Goal: Transaction & Acquisition: Purchase product/service

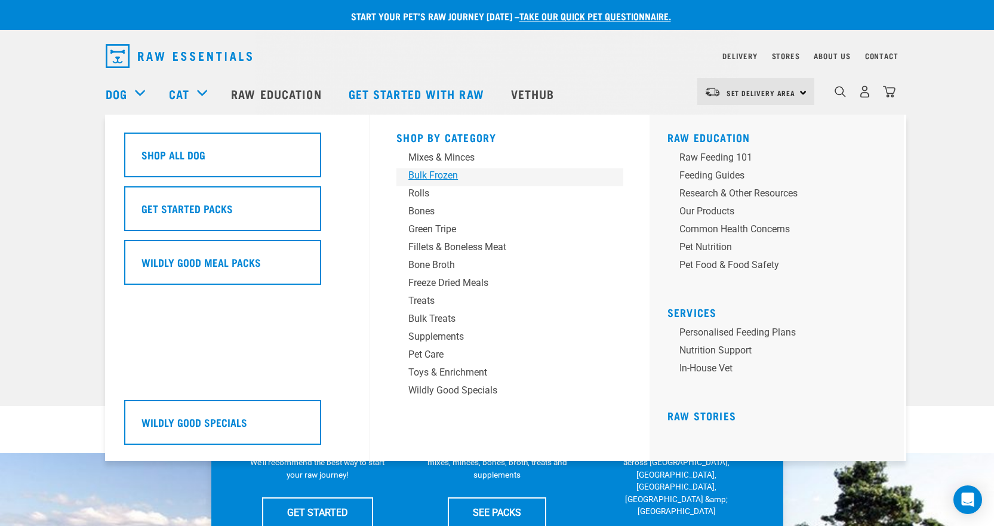
click at [446, 178] on div "Bulk Frozen" at bounding box center [501, 175] width 186 height 14
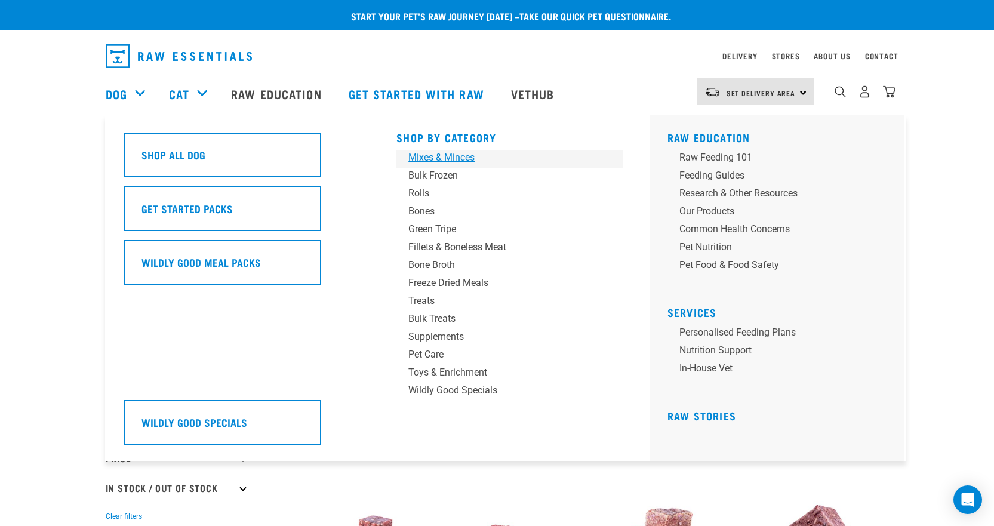
click at [440, 158] on div "Mixes & Minces" at bounding box center [501, 157] width 186 height 14
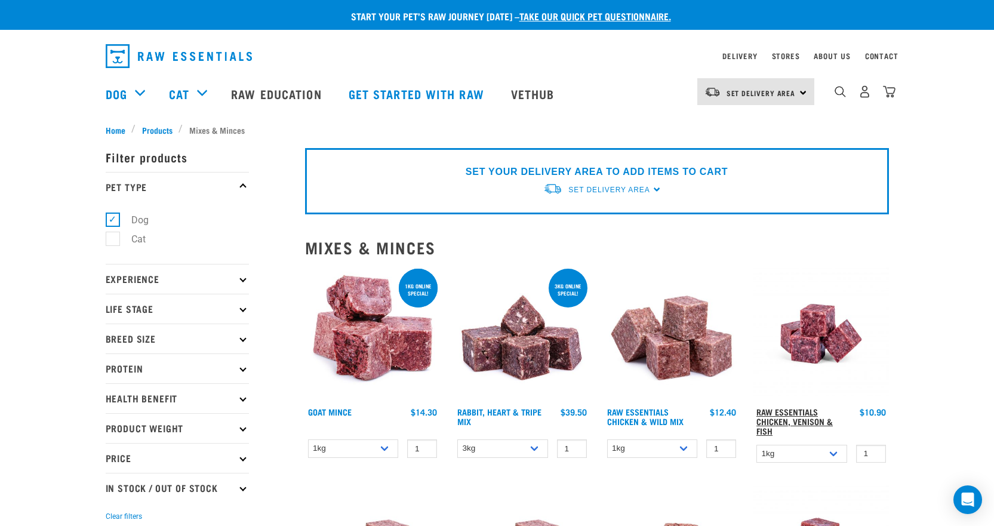
click at [789, 426] on link "Raw Essentials Chicken, Venison & Fish" at bounding box center [795, 421] width 76 height 23
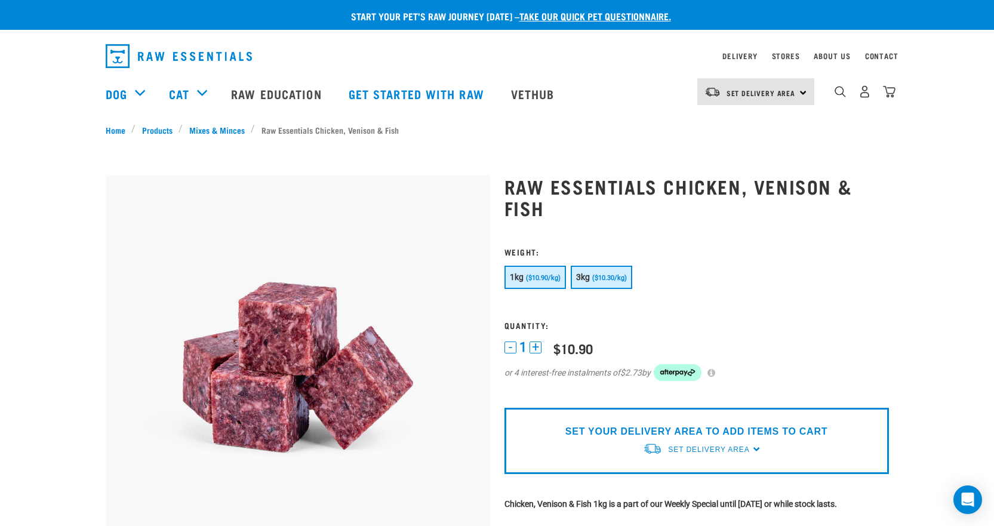
click at [598, 276] on span "($10.30/kg)" at bounding box center [609, 278] width 35 height 8
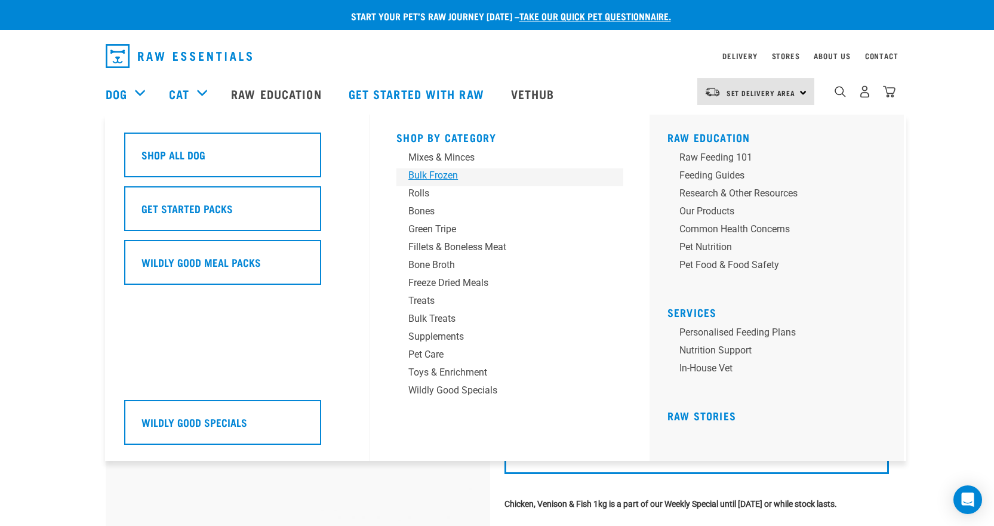
click at [442, 174] on div "Bulk Frozen" at bounding box center [501, 175] width 186 height 14
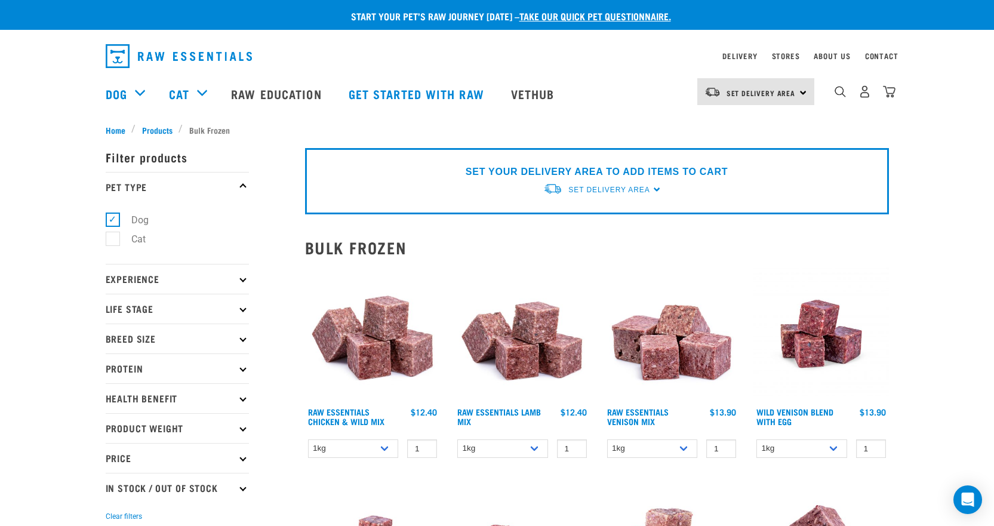
click at [211, 312] on p "Life Stage" at bounding box center [177, 309] width 143 height 30
click at [137, 399] on label "Adult Dog" at bounding box center [145, 399] width 66 height 15
click at [113, 399] on input "Adult Dog" at bounding box center [110, 398] width 8 height 8
checkbox input "true"
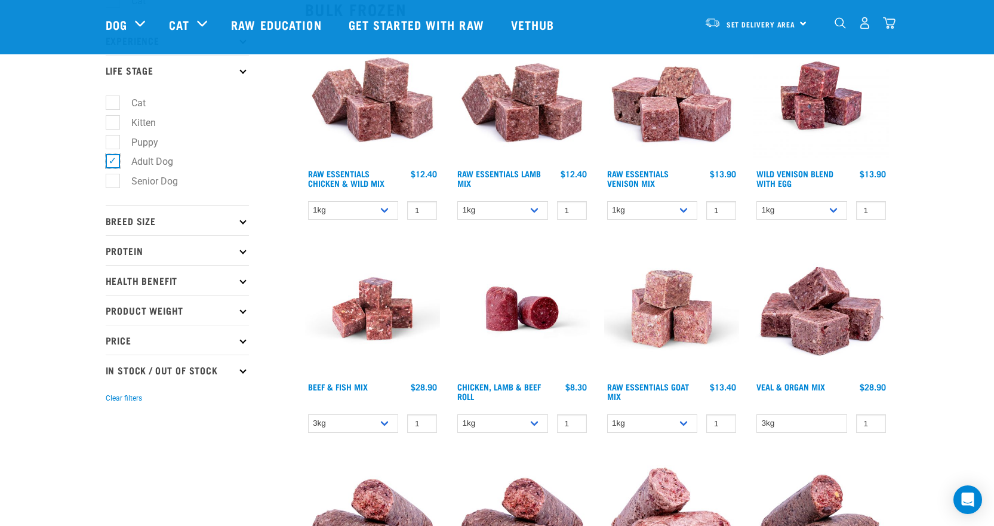
scroll to position [159, 0]
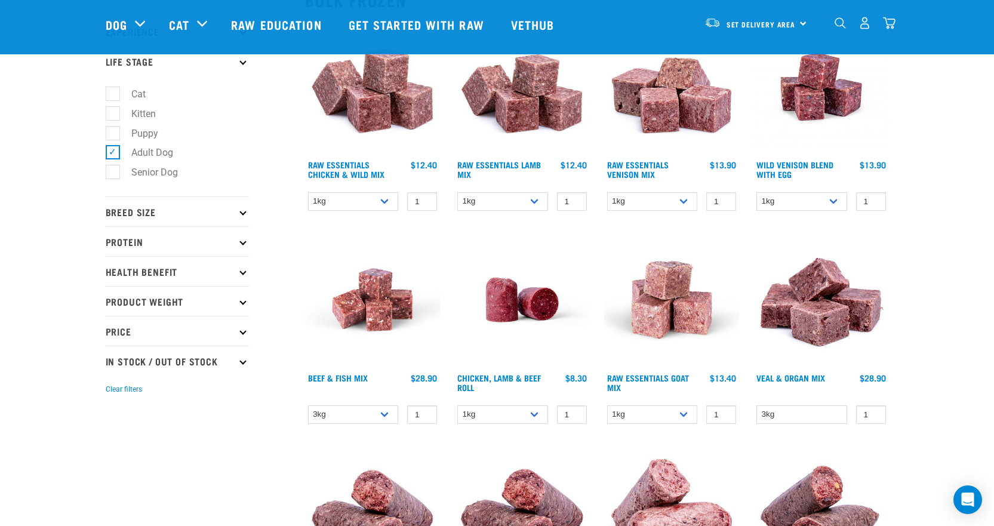
click at [165, 218] on p "Breed Size" at bounding box center [177, 211] width 143 height 30
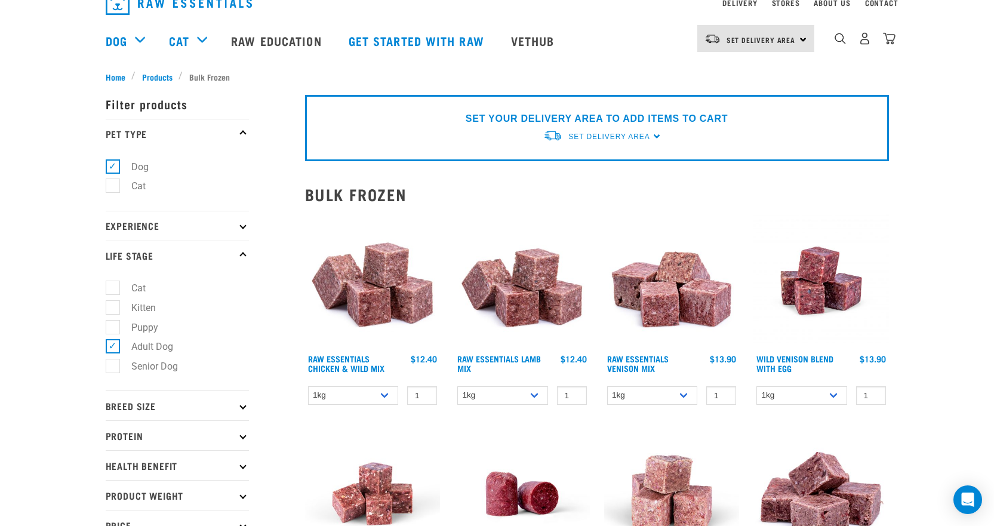
scroll to position [79, 0]
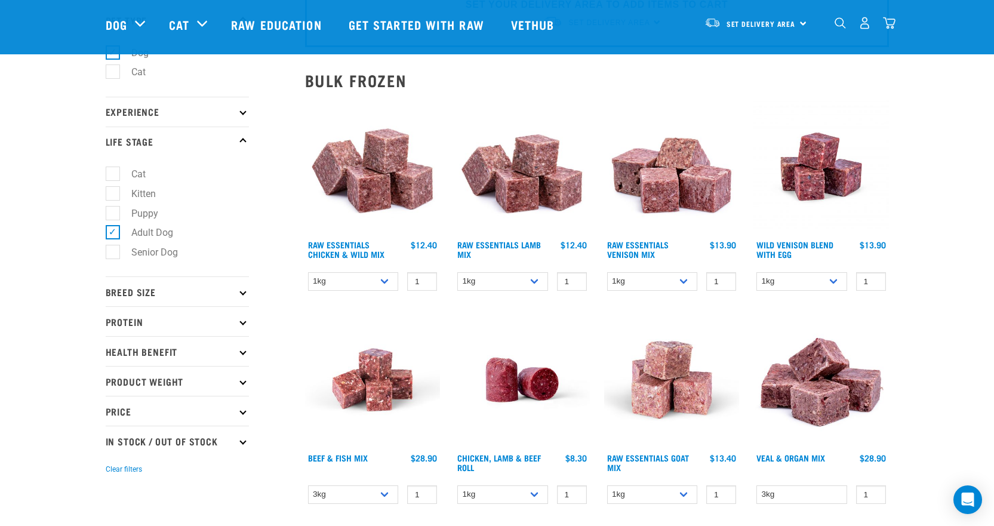
click at [138, 293] on p "Breed Size" at bounding box center [177, 291] width 143 height 30
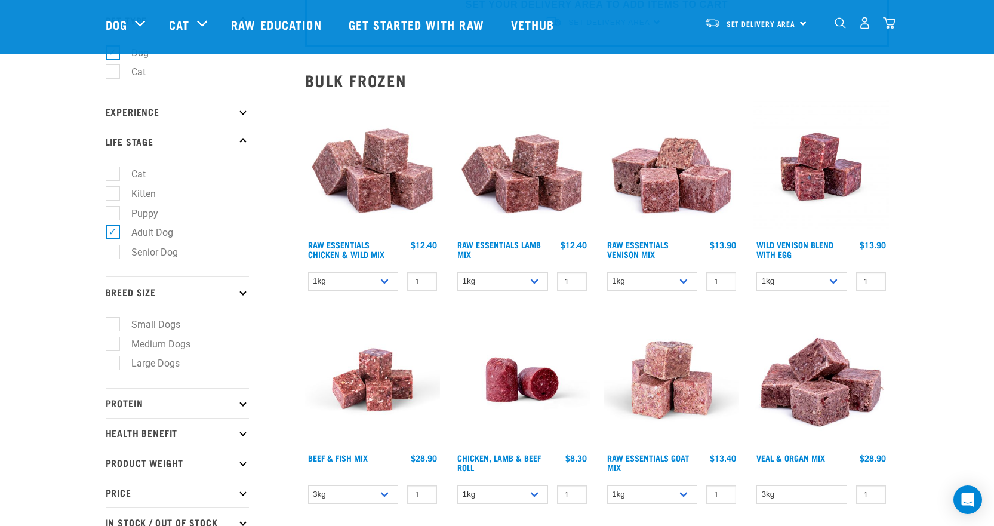
click at [152, 341] on label "Medium Dogs" at bounding box center [153, 344] width 83 height 15
click at [113, 341] on input "Medium Dogs" at bounding box center [110, 342] width 8 height 8
checkbox input "true"
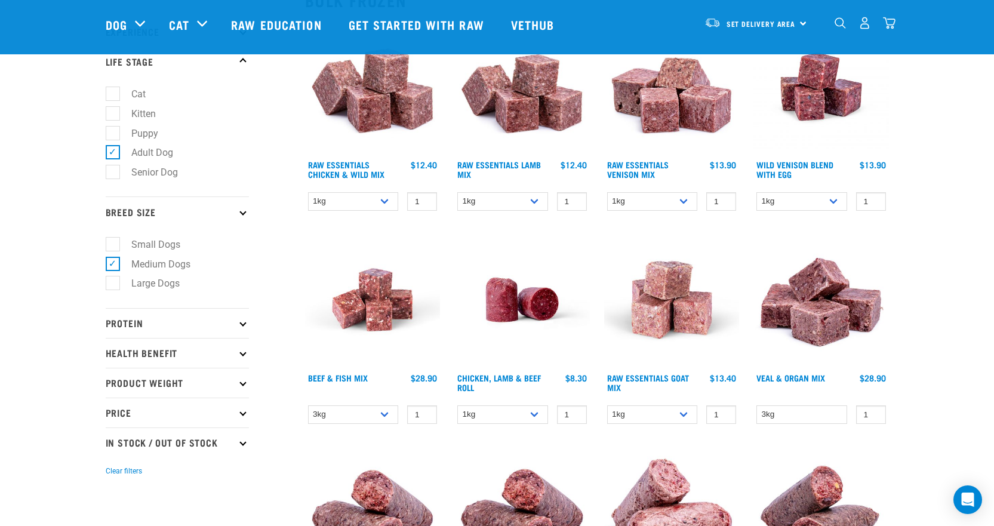
click at [165, 332] on p "Protein" at bounding box center [177, 323] width 143 height 30
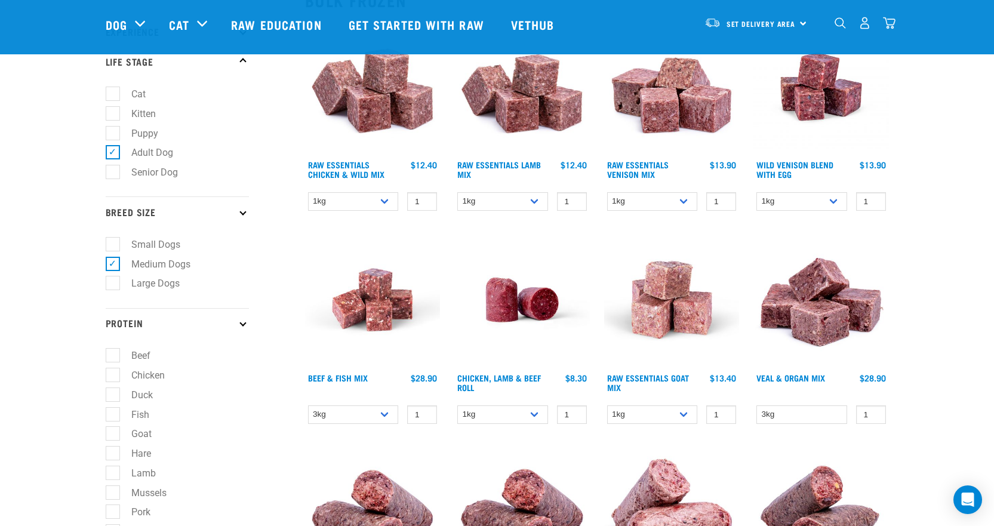
scroll to position [213, 0]
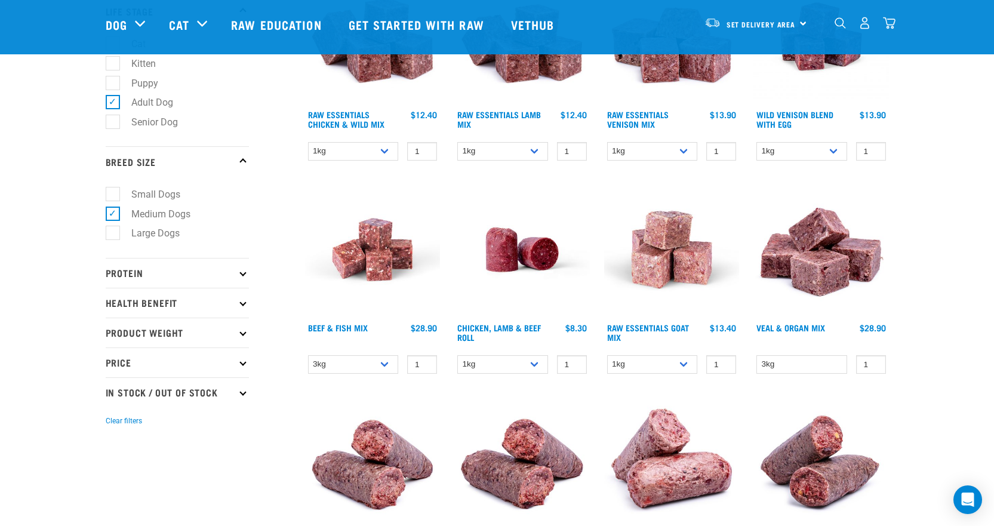
scroll to position [318, 0]
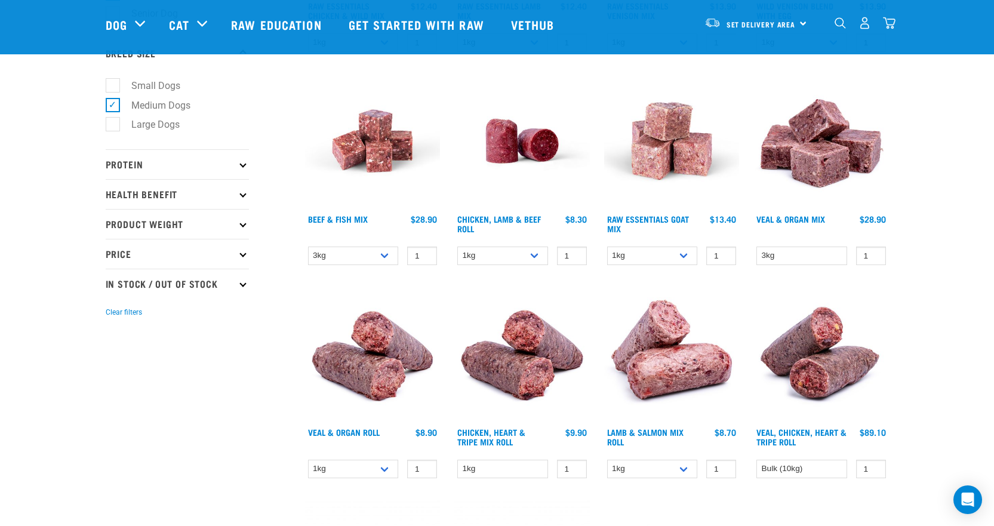
click at [193, 224] on p "Product Weight" at bounding box center [177, 224] width 143 height 30
click at [112, 312] on label "3kg" at bounding box center [131, 315] width 39 height 15
click at [110, 312] on input "3kg" at bounding box center [110, 313] width 8 height 8
checkbox input "true"
click at [171, 377] on p "Price" at bounding box center [177, 374] width 143 height 30
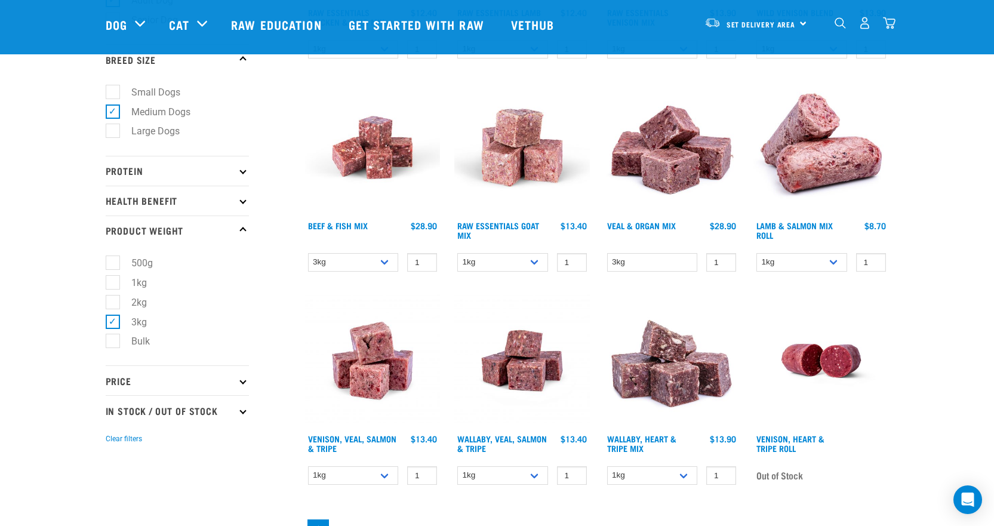
scroll to position [318, 0]
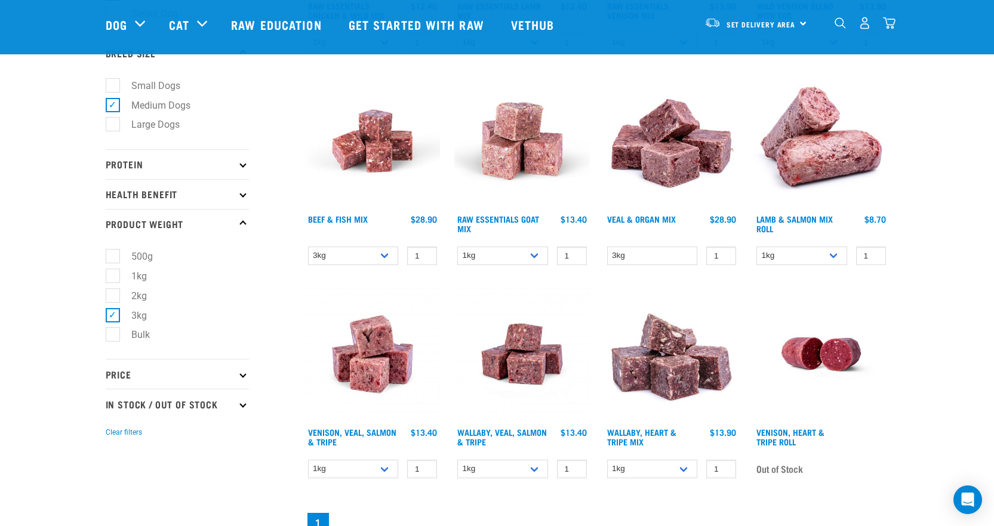
click at [193, 407] on p "In Stock / Out Of Stock" at bounding box center [177, 404] width 143 height 30
click at [153, 440] on label "In Stock" at bounding box center [141, 436] width 58 height 15
click at [113, 438] on input "In Stock" at bounding box center [110, 435] width 8 height 8
checkbox input "true"
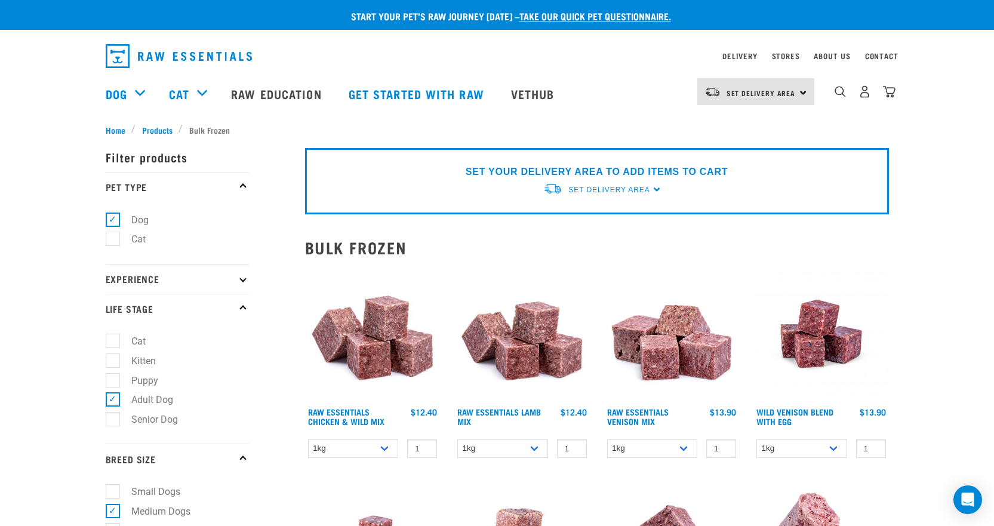
click at [185, 281] on p "Experience" at bounding box center [177, 279] width 143 height 30
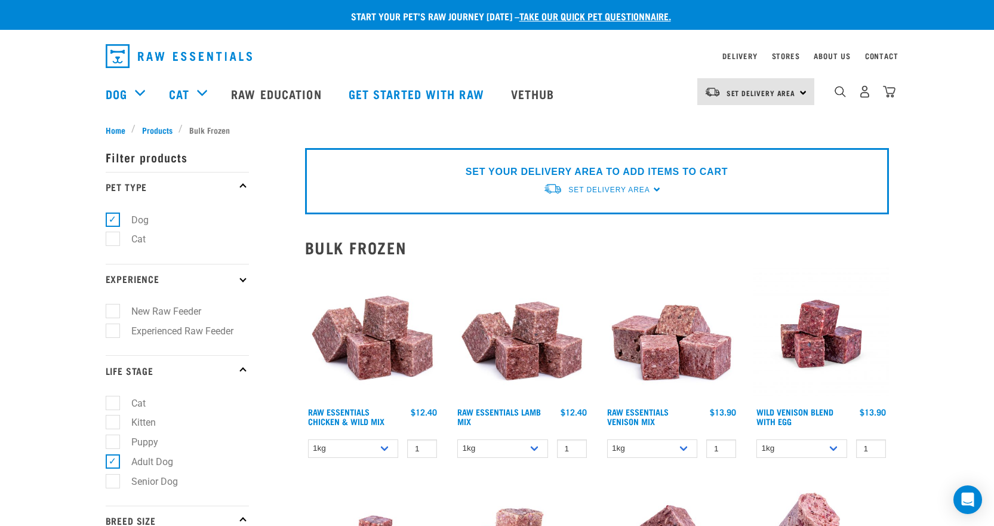
click at [189, 335] on label "Experienced Raw Feeder" at bounding box center [175, 331] width 126 height 15
click at [113, 333] on input "Experienced Raw Feeder" at bounding box center [110, 329] width 8 height 8
checkbox input "true"
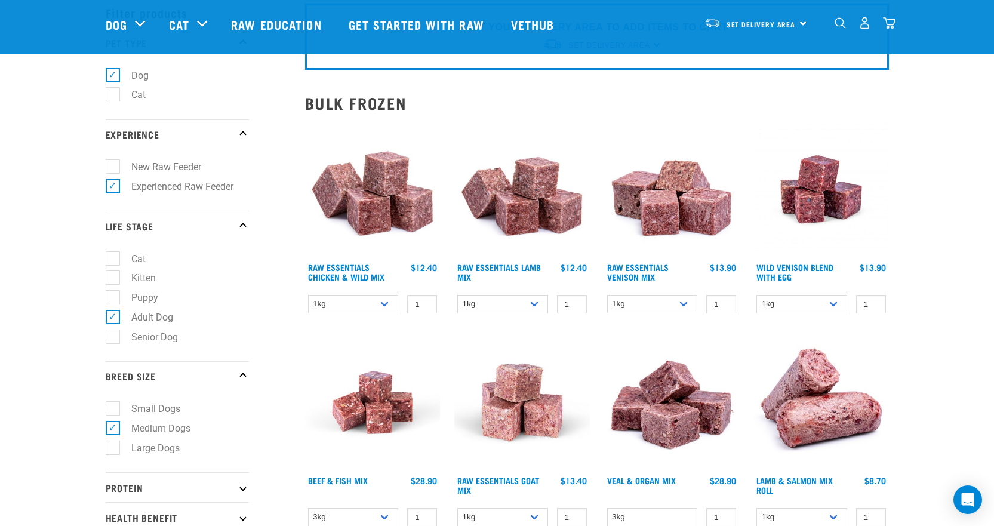
scroll to position [79, 0]
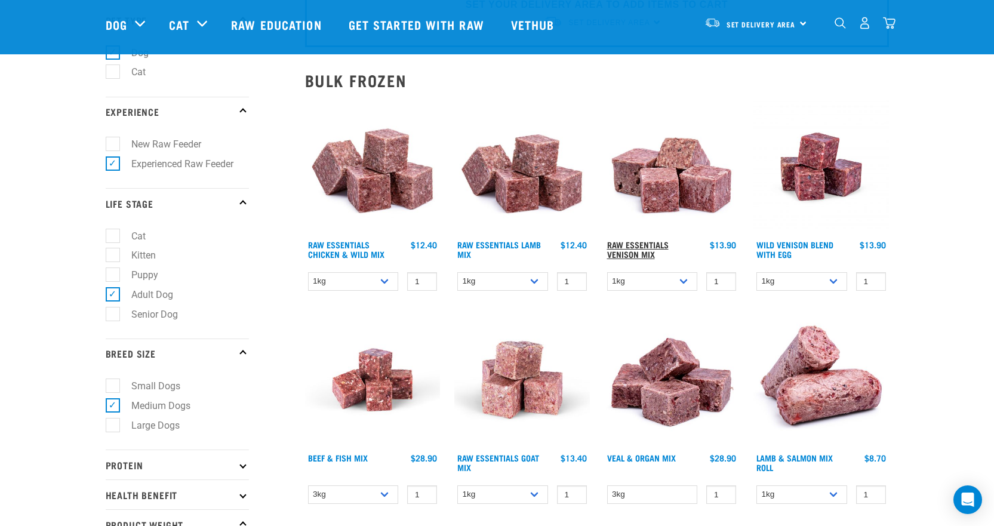
click at [638, 248] on link "Raw Essentials Venison Mix" at bounding box center [638, 249] width 62 height 14
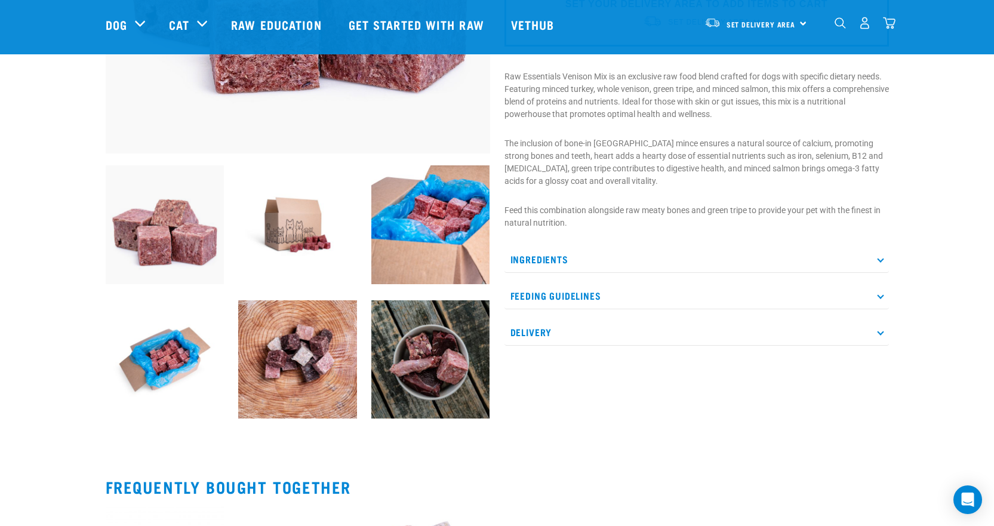
scroll to position [239, 0]
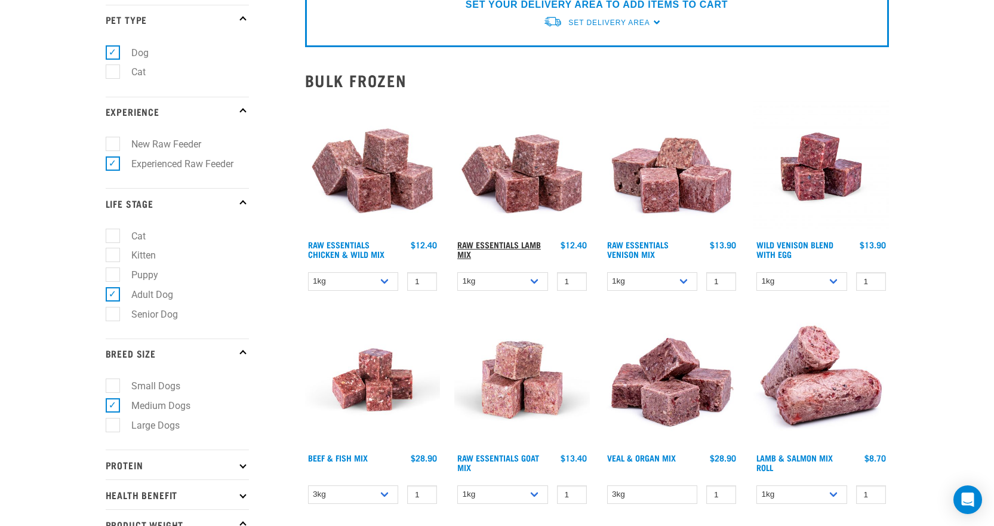
click at [534, 247] on link "Raw Essentials Lamb Mix" at bounding box center [499, 249] width 84 height 14
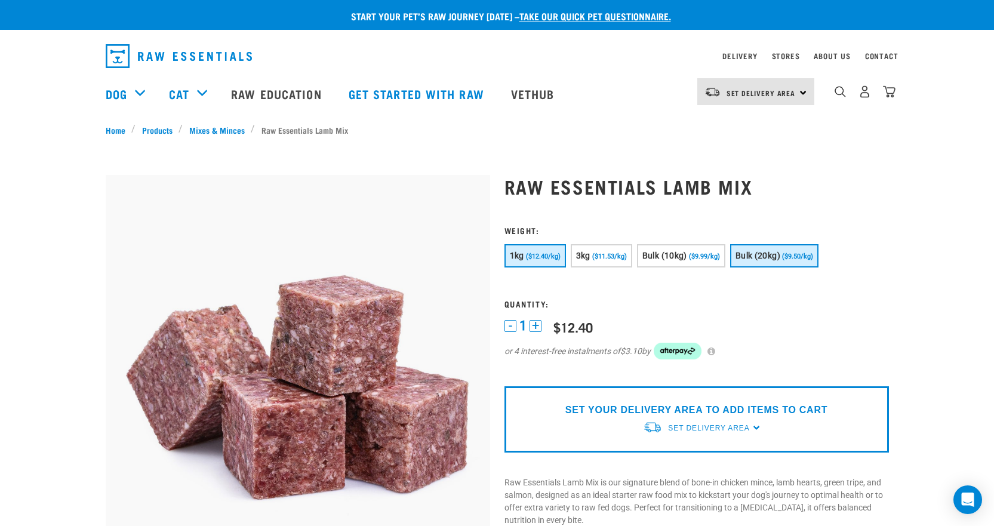
click at [750, 260] on span "Bulk (20kg)" at bounding box center [758, 256] width 45 height 10
click at [680, 256] on span "Bulk (10kg)" at bounding box center [665, 256] width 45 height 10
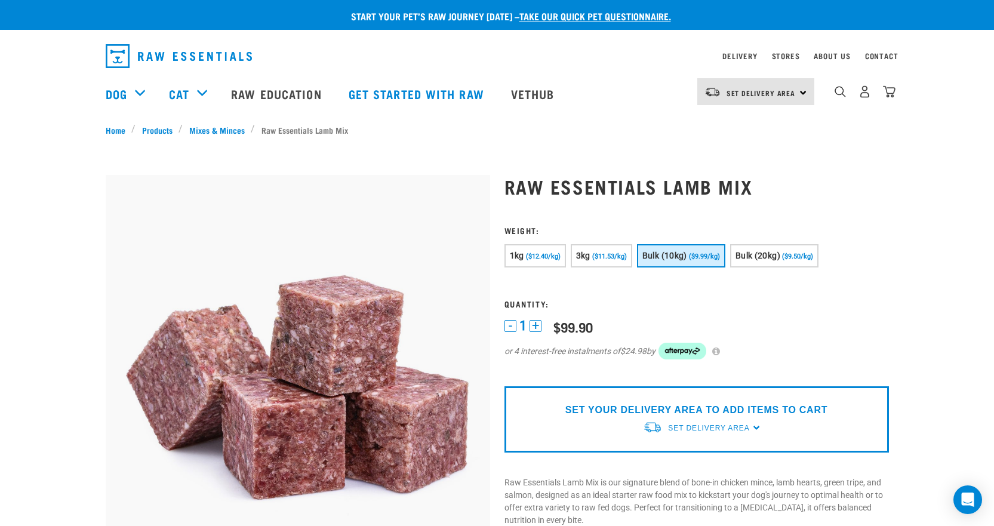
drag, startPoint x: 889, startPoint y: 232, endPoint x: 883, endPoint y: 232, distance: 6.0
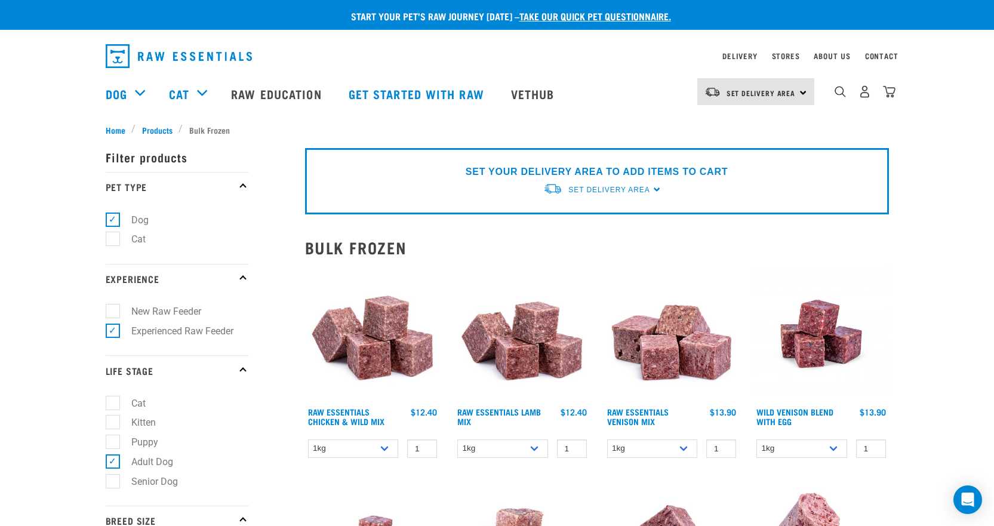
click at [561, 19] on link "take our quick pet questionnaire." at bounding box center [596, 15] width 152 height 5
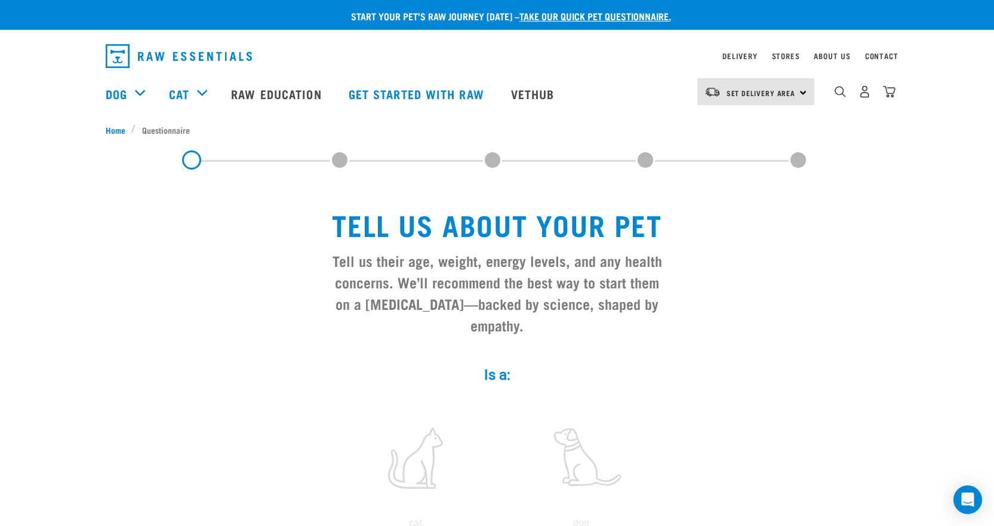
scroll to position [79, 0]
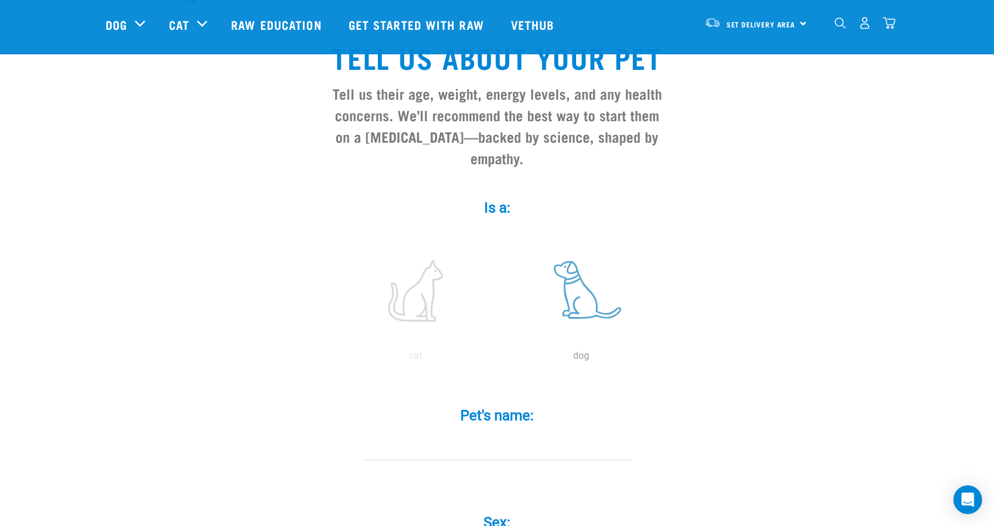
click at [577, 272] on label at bounding box center [581, 291] width 161 height 102
click at [499, 359] on input "radio" at bounding box center [499, 359] width 0 height 0
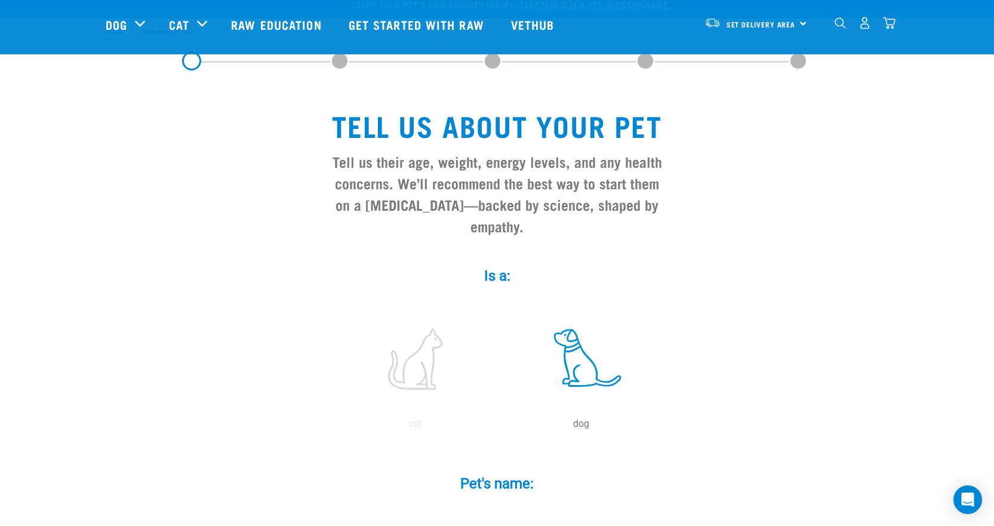
scroll to position [0, 0]
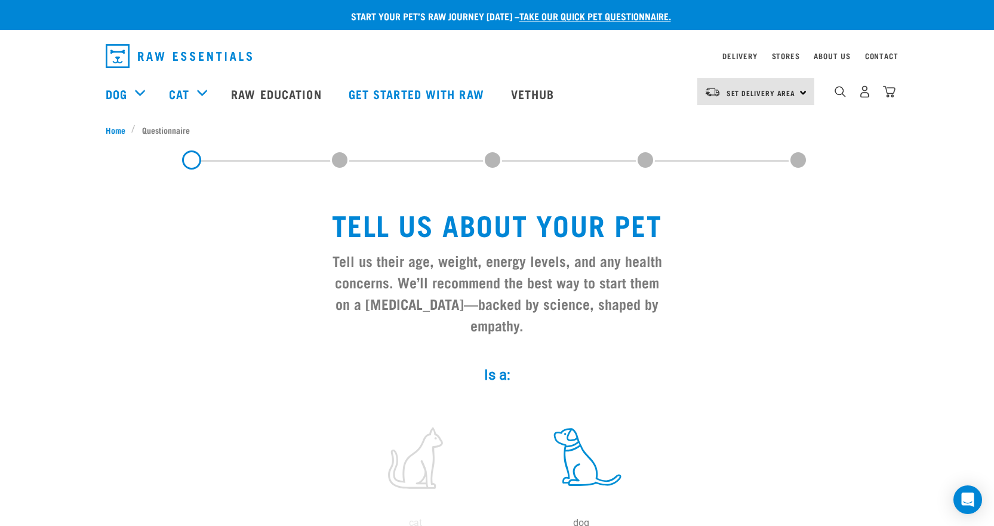
click at [342, 160] on span at bounding box center [339, 159] width 19 height 19
click at [552, 87] on link "Vethub" at bounding box center [534, 94] width 70 height 48
click at [288, 91] on link "Raw Education" at bounding box center [277, 94] width 117 height 48
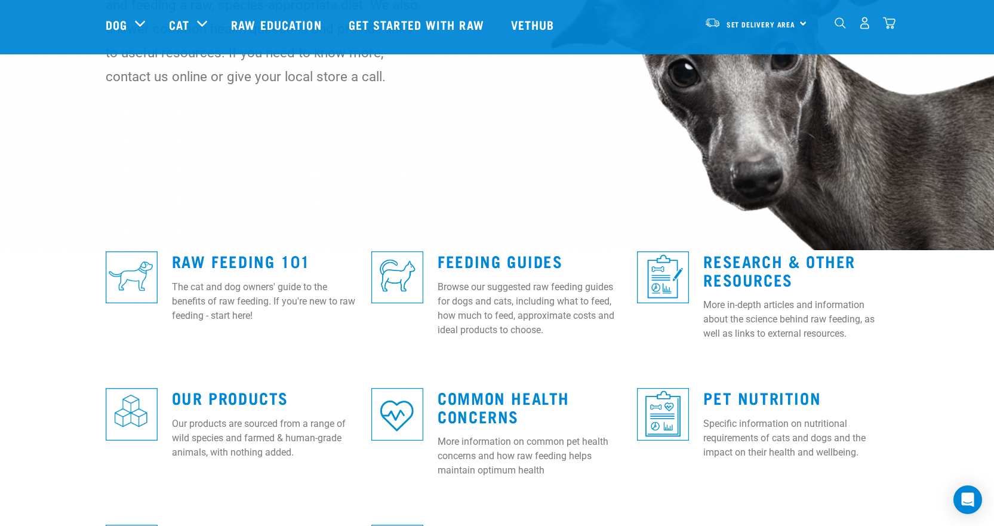
scroll to position [79, 0]
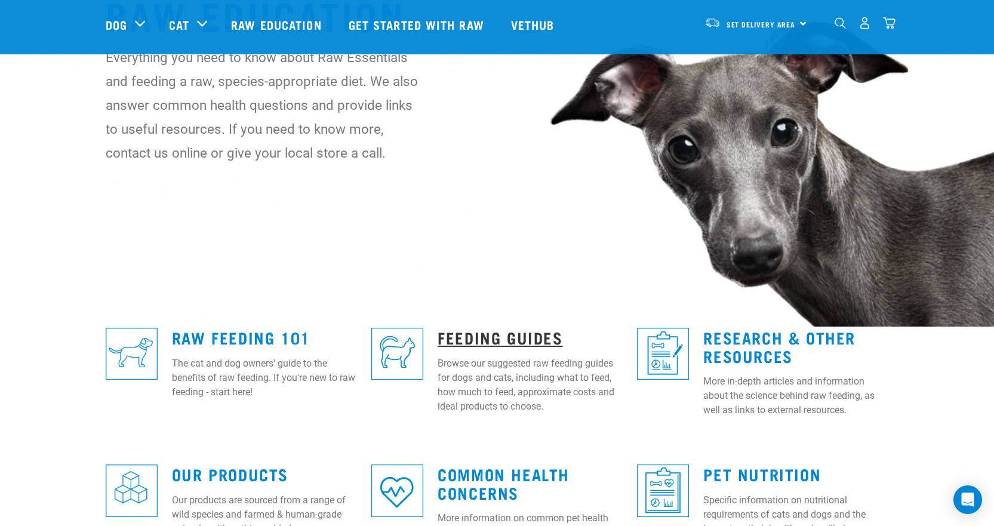
click at [527, 336] on link "Feeding Guides" at bounding box center [500, 337] width 125 height 9
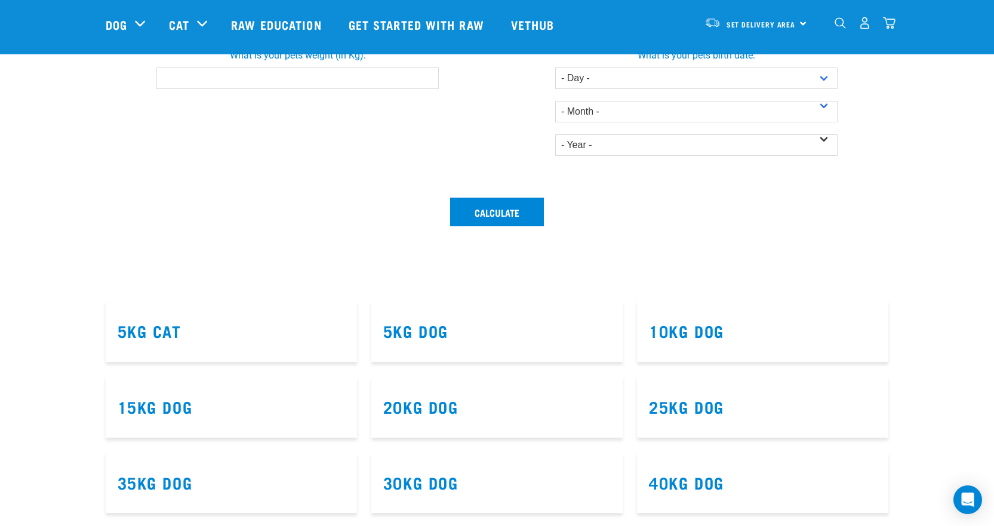
scroll to position [557, 0]
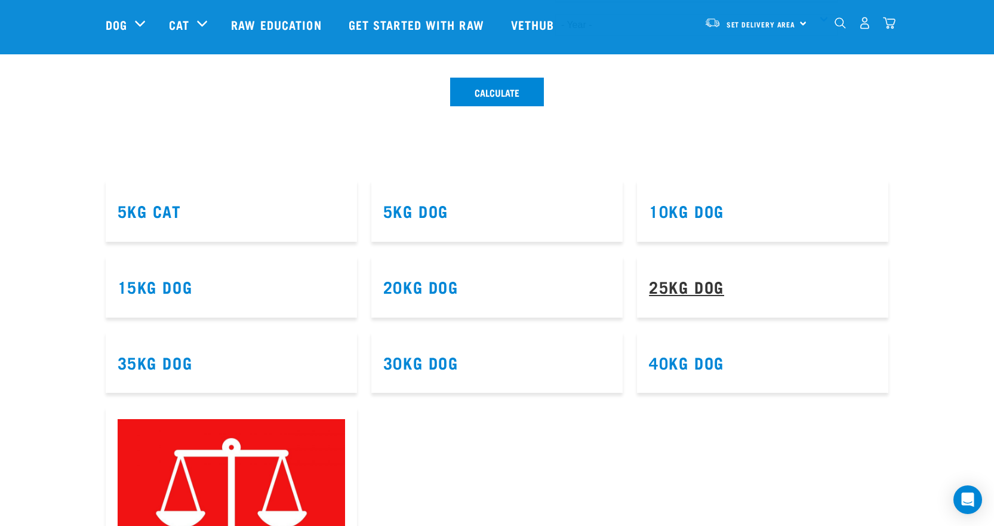
click at [678, 290] on link "25kg Dog" at bounding box center [686, 286] width 75 height 9
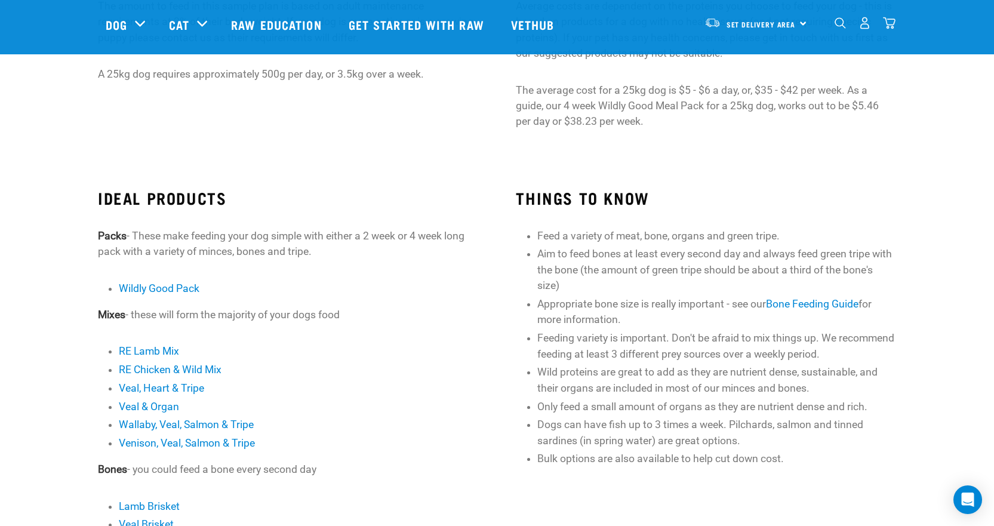
scroll to position [318, 0]
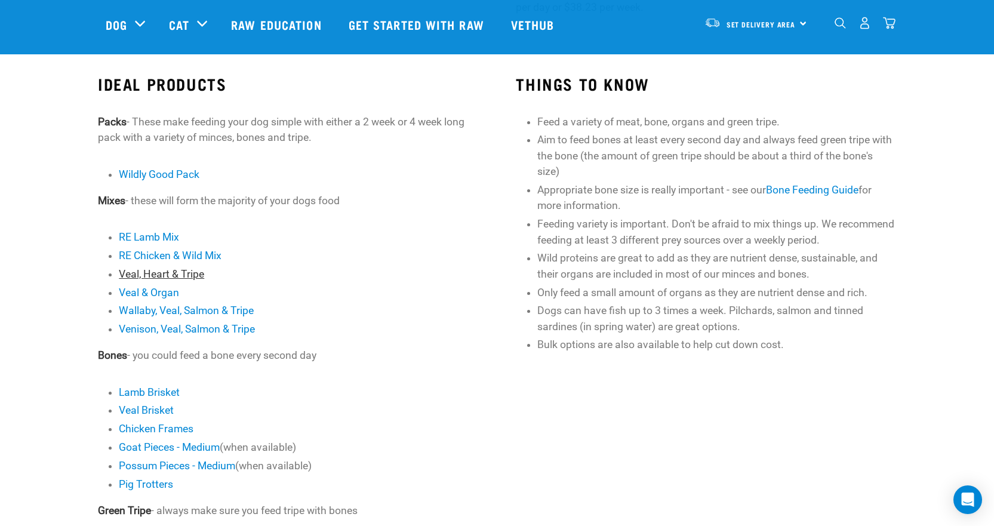
click at [164, 275] on link "Veal, Heart & Tripe" at bounding box center [161, 274] width 85 height 12
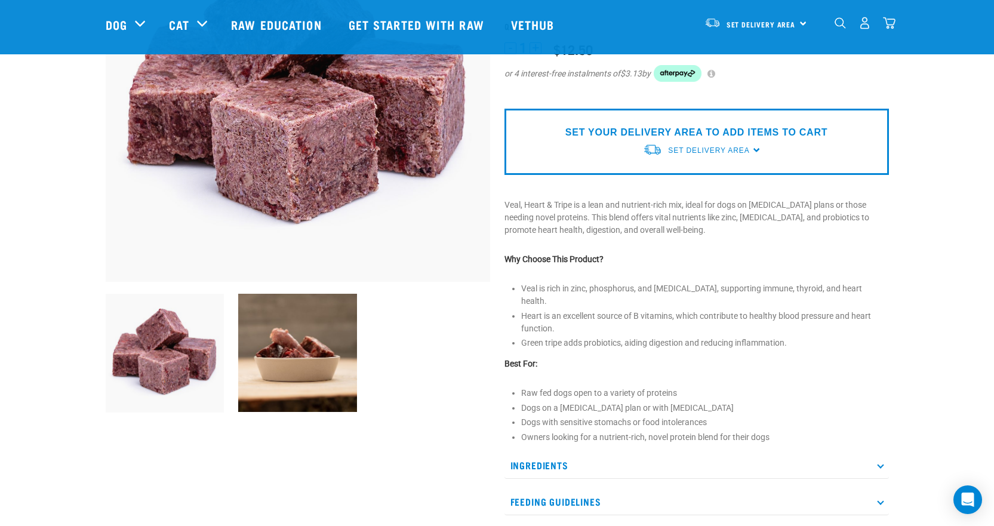
scroll to position [159, 0]
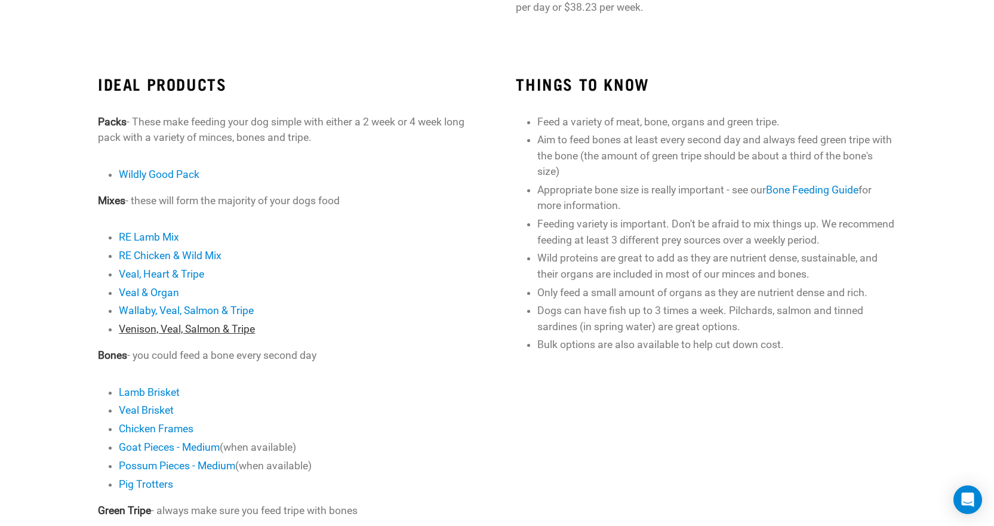
click at [203, 327] on link "Venison, Veal, Salmon & Tripe" at bounding box center [187, 329] width 136 height 12
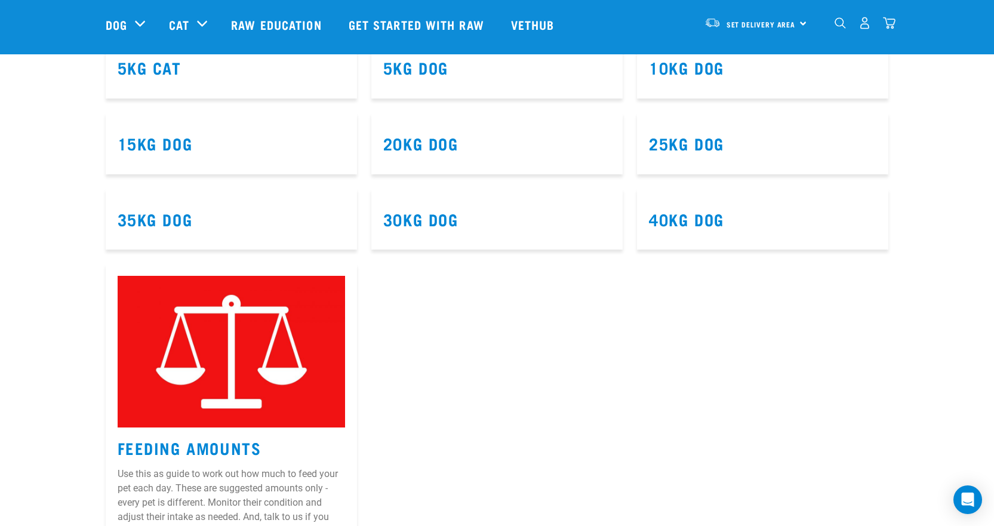
scroll to position [478, 0]
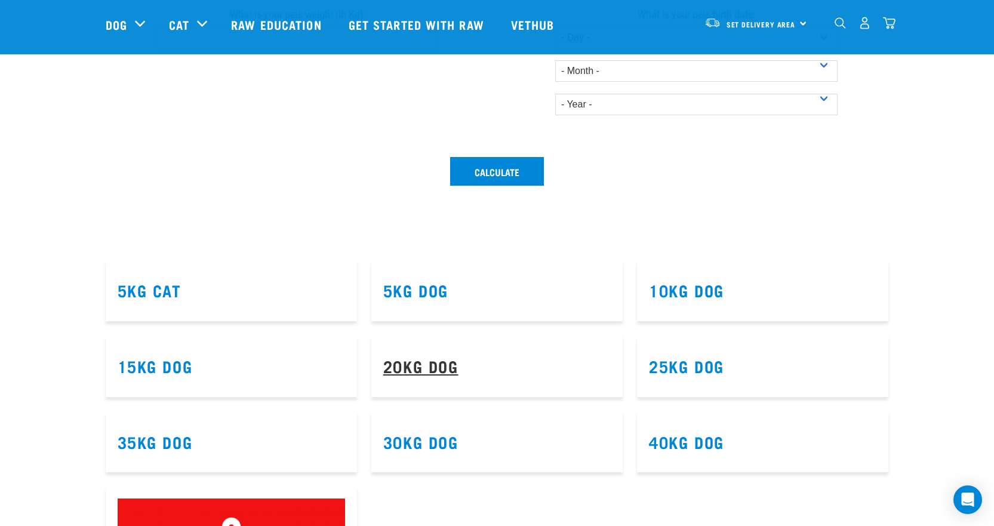
click at [440, 366] on link "20kg Dog" at bounding box center [420, 365] width 75 height 9
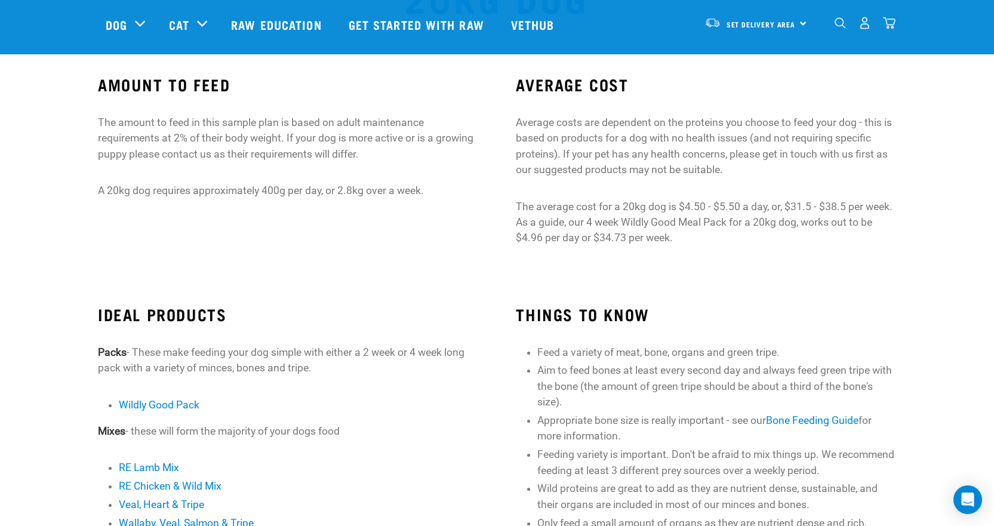
scroll to position [79, 0]
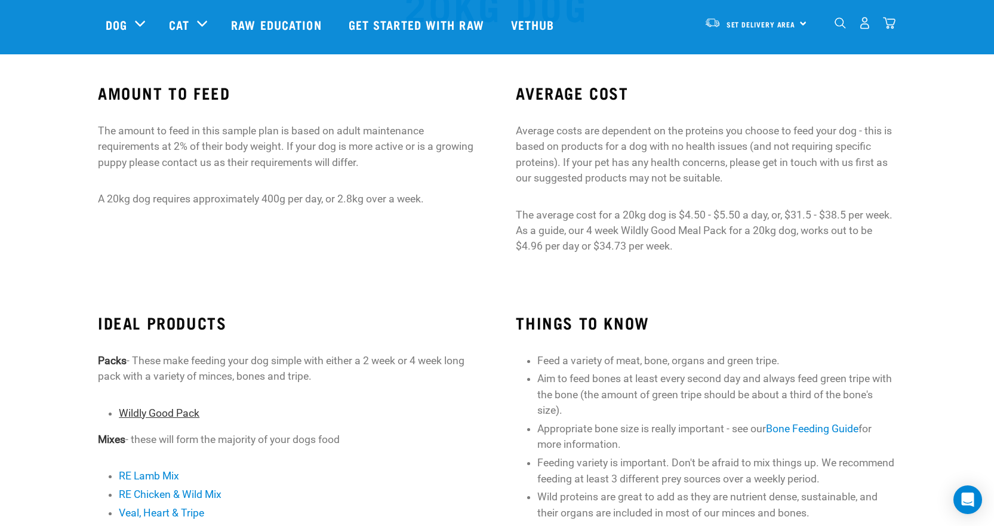
click at [156, 409] on link "Wildly Good Pack" at bounding box center [159, 413] width 81 height 12
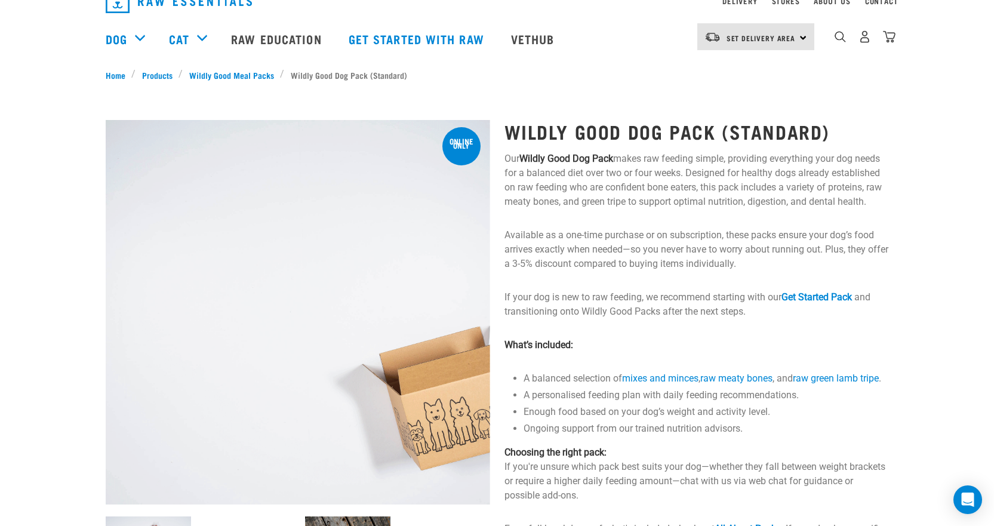
scroll to position [159, 0]
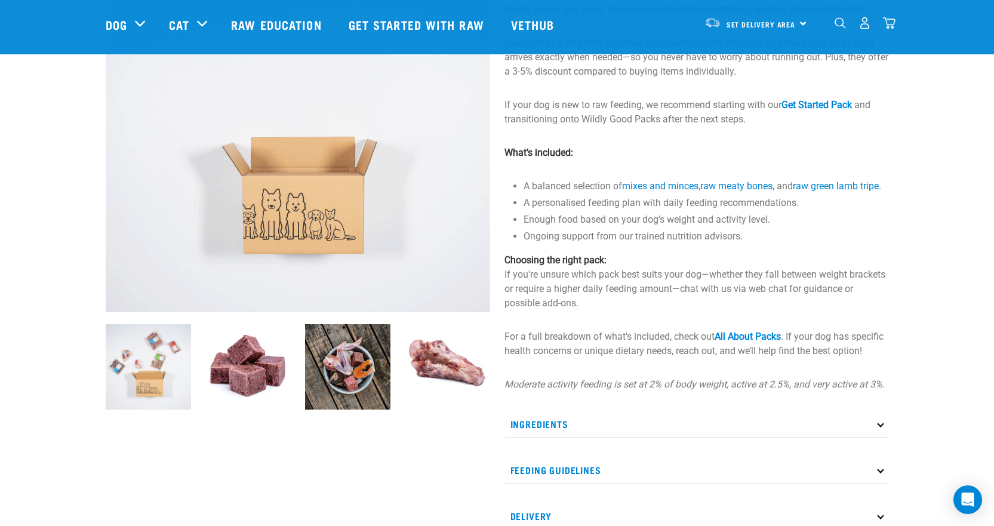
click at [335, 376] on img at bounding box center [347, 366] width 85 height 85
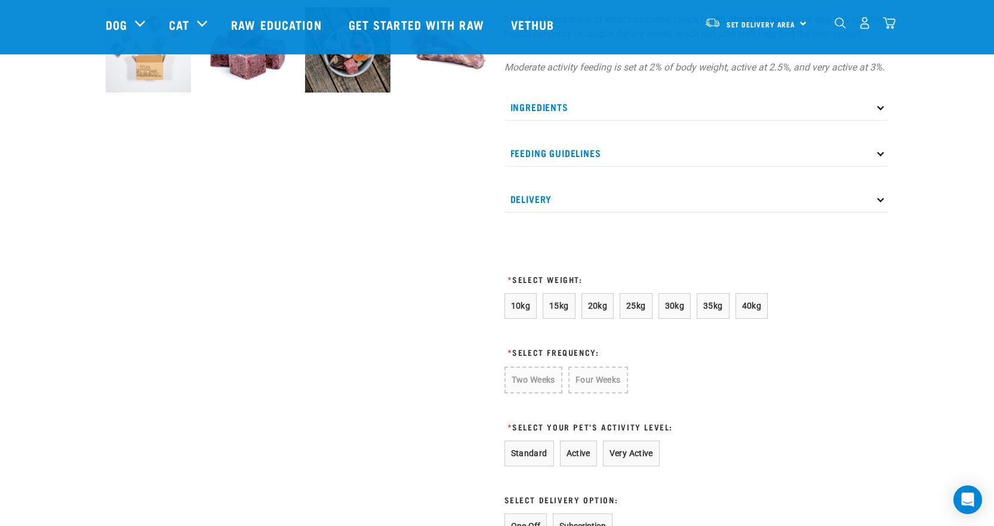
scroll to position [478, 0]
click at [605, 318] on button "20kg" at bounding box center [598, 305] width 33 height 26
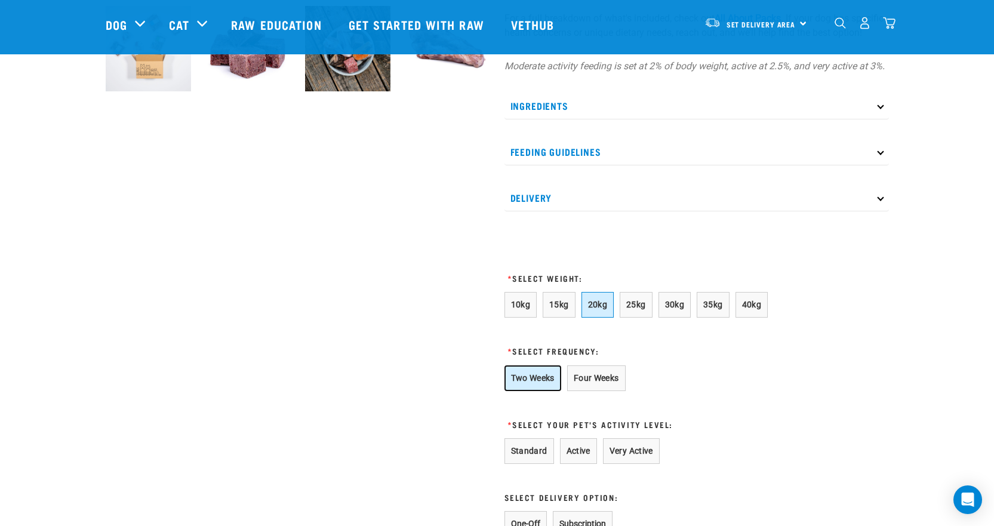
click at [526, 391] on button "Two Weeks" at bounding box center [533, 378] width 57 height 26
click at [588, 391] on button "Four Weeks" at bounding box center [596, 378] width 59 height 26
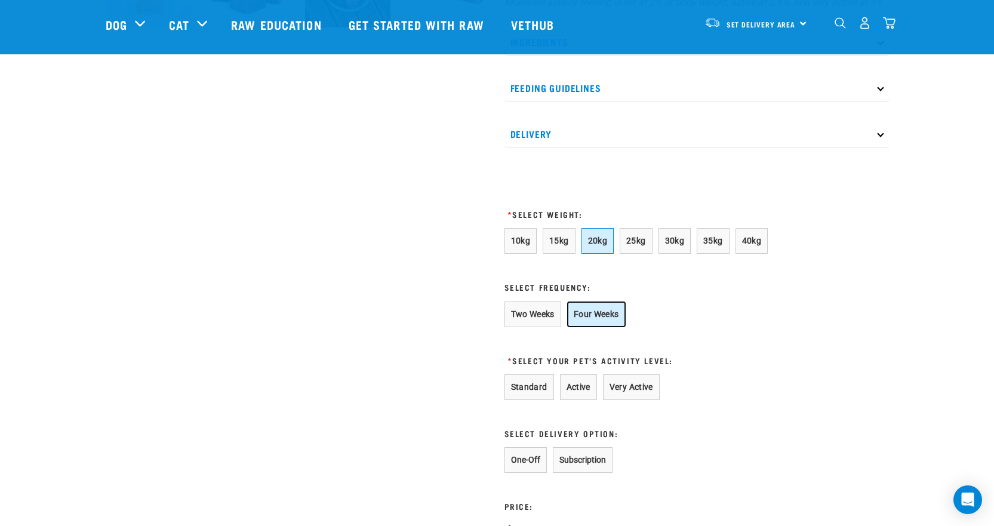
scroll to position [637, 0]
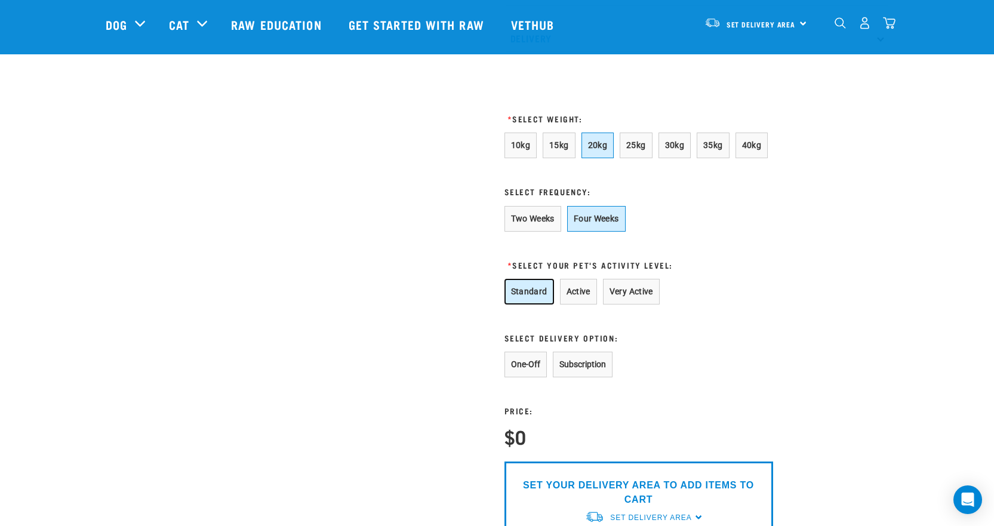
click at [531, 305] on button "Standard" at bounding box center [530, 292] width 50 height 26
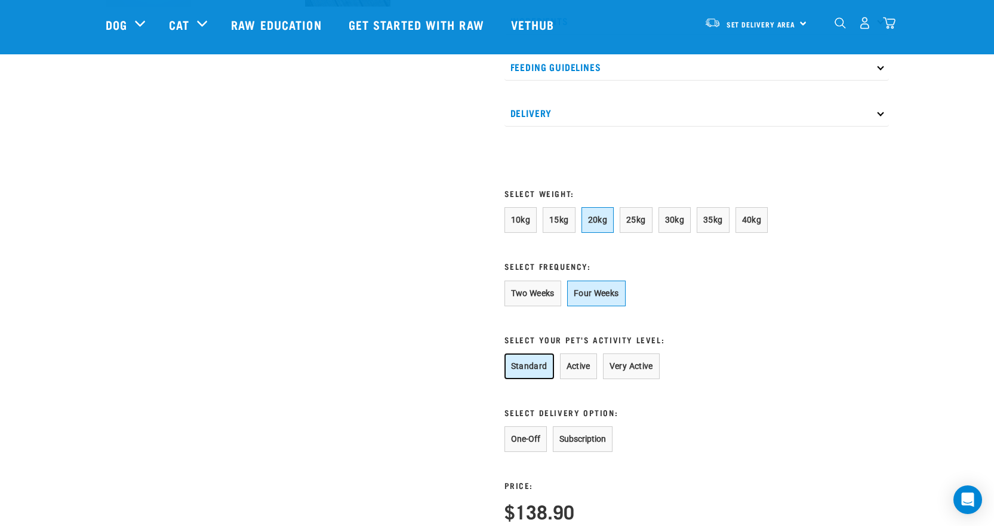
scroll to position [557, 0]
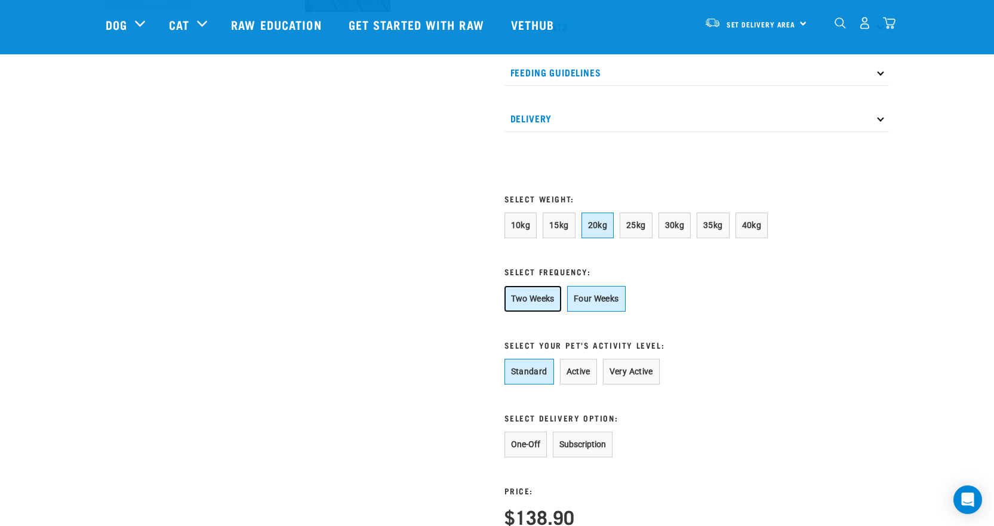
click at [513, 311] on button "Two Weeks" at bounding box center [533, 299] width 57 height 26
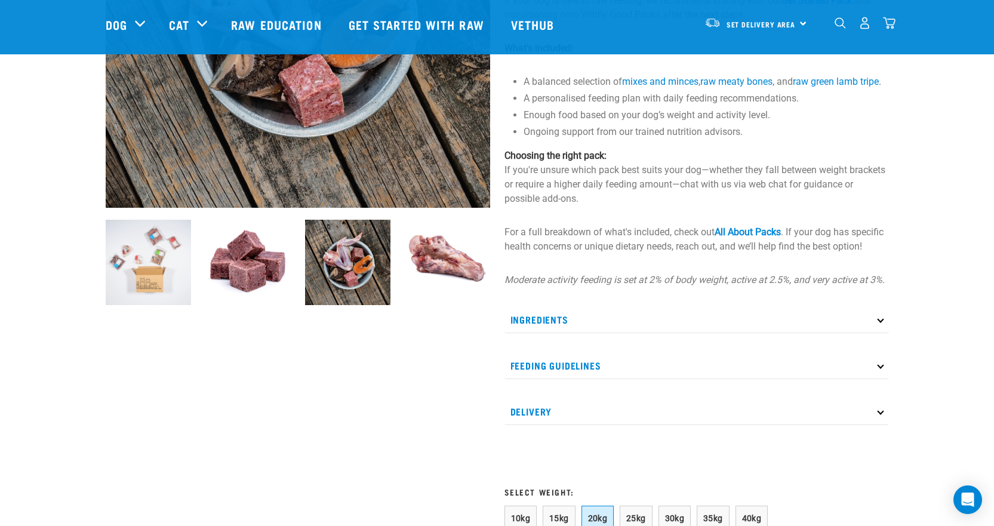
scroll to position [79, 0]
